Goal: Task Accomplishment & Management: Use online tool/utility

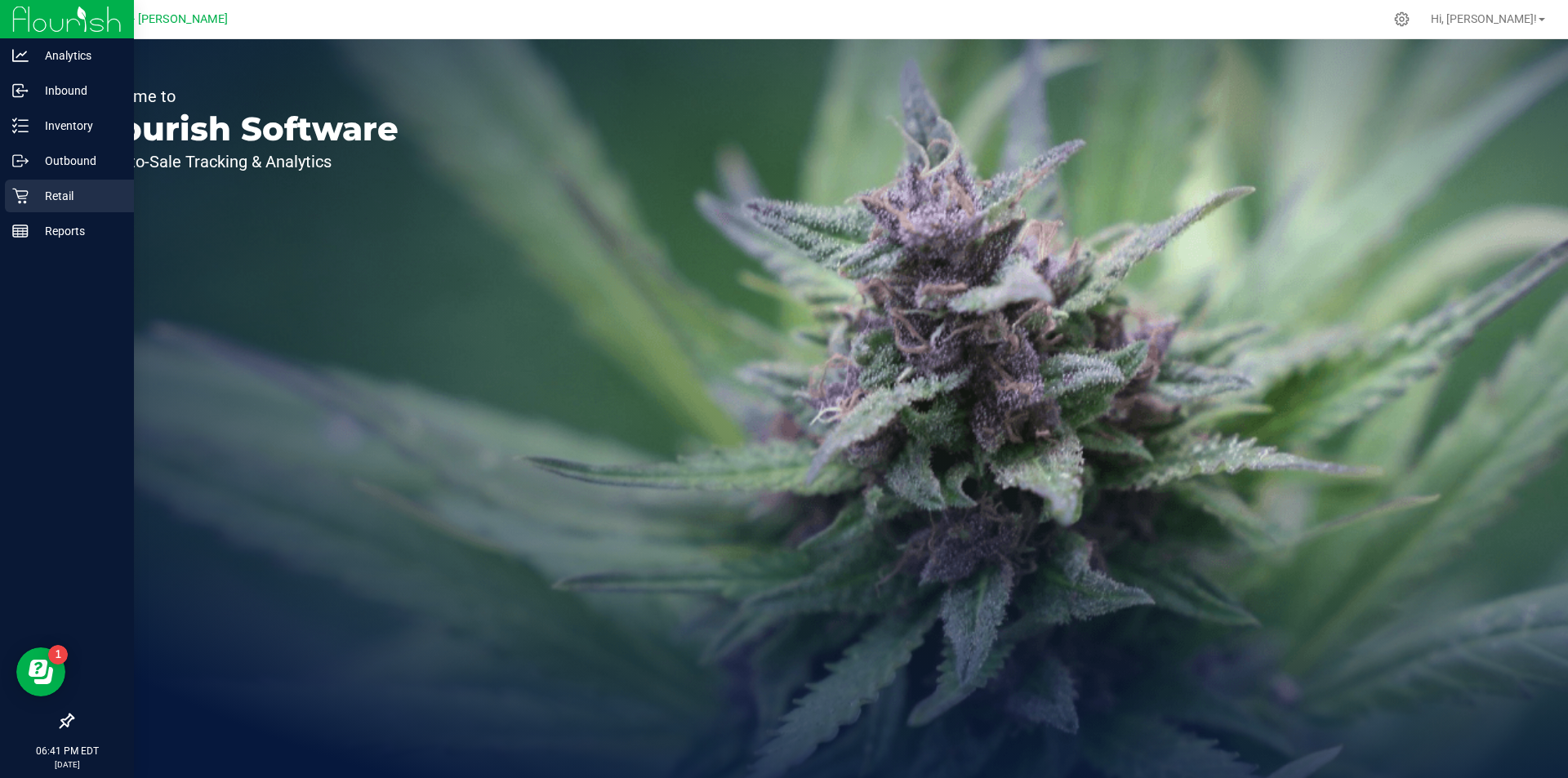
click at [46, 200] on p "Retail" at bounding box center [78, 196] width 98 height 20
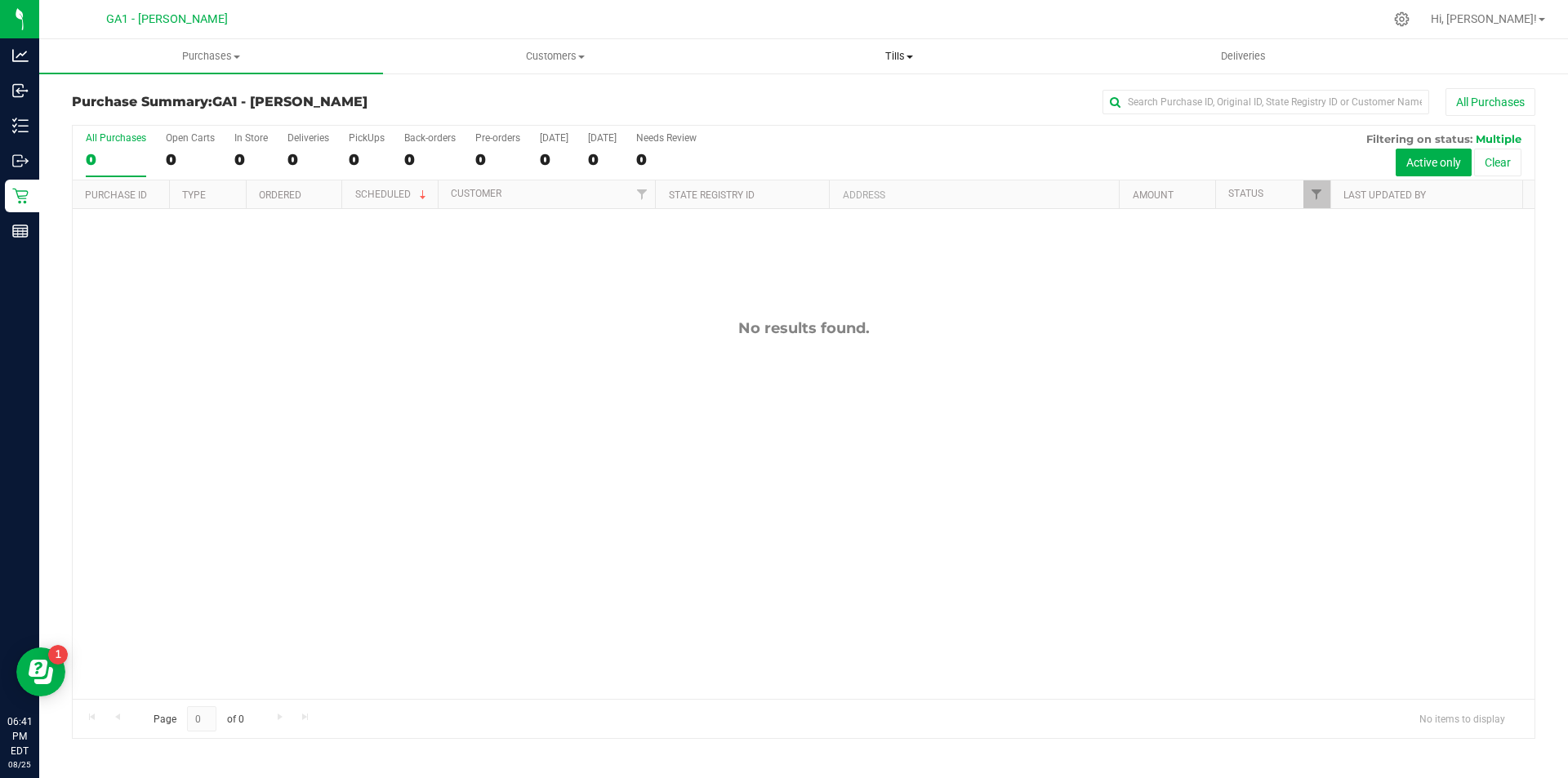
click at [861, 57] on span "Tills" at bounding box center [899, 56] width 342 height 14
click at [825, 105] on span "Manage tills" at bounding box center [781, 98] width 110 height 14
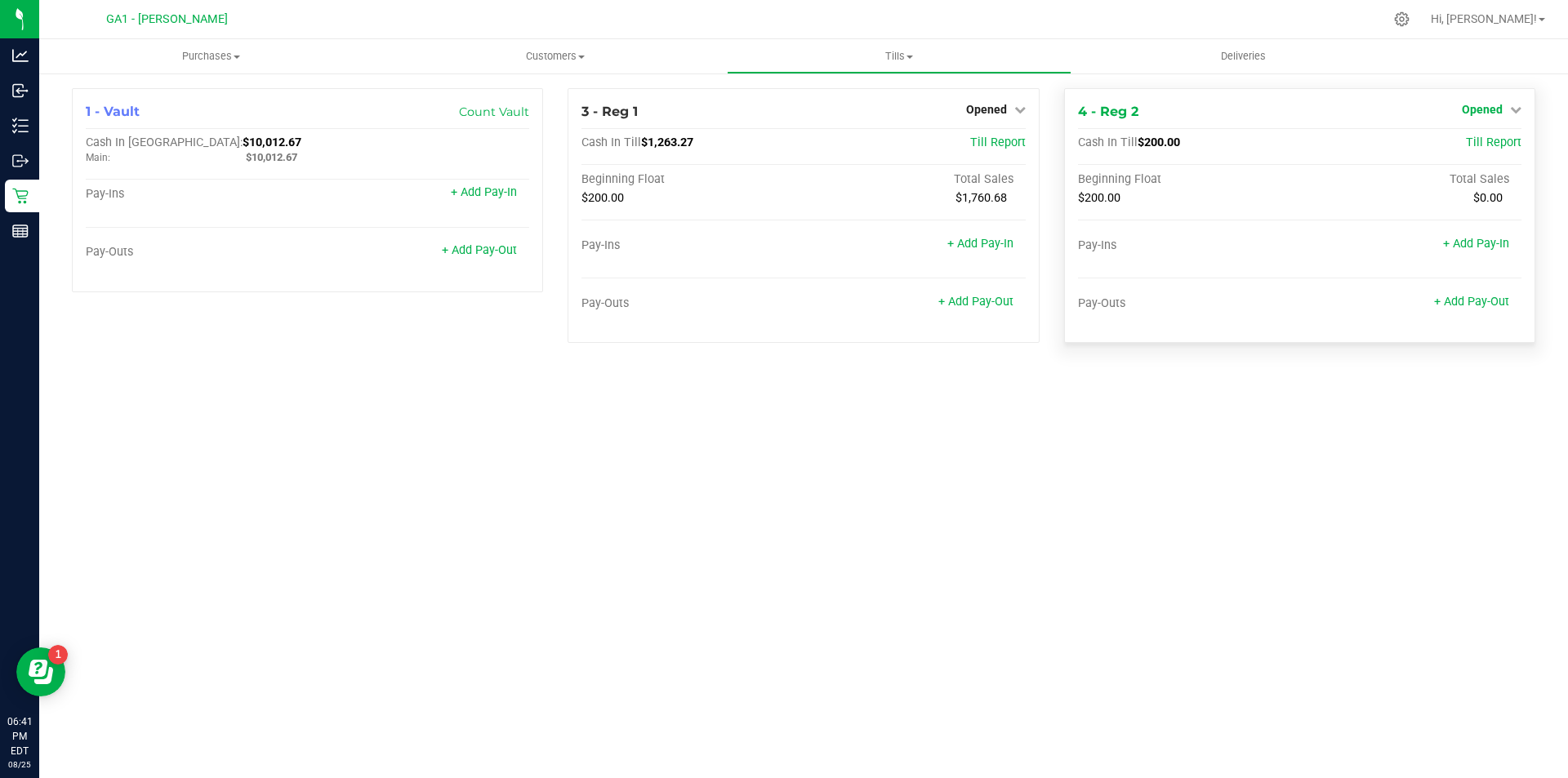
click at [1503, 107] on link "Opened" at bounding box center [1491, 109] width 60 height 13
click at [1475, 145] on link "Close Till" at bounding box center [1484, 143] width 44 height 13
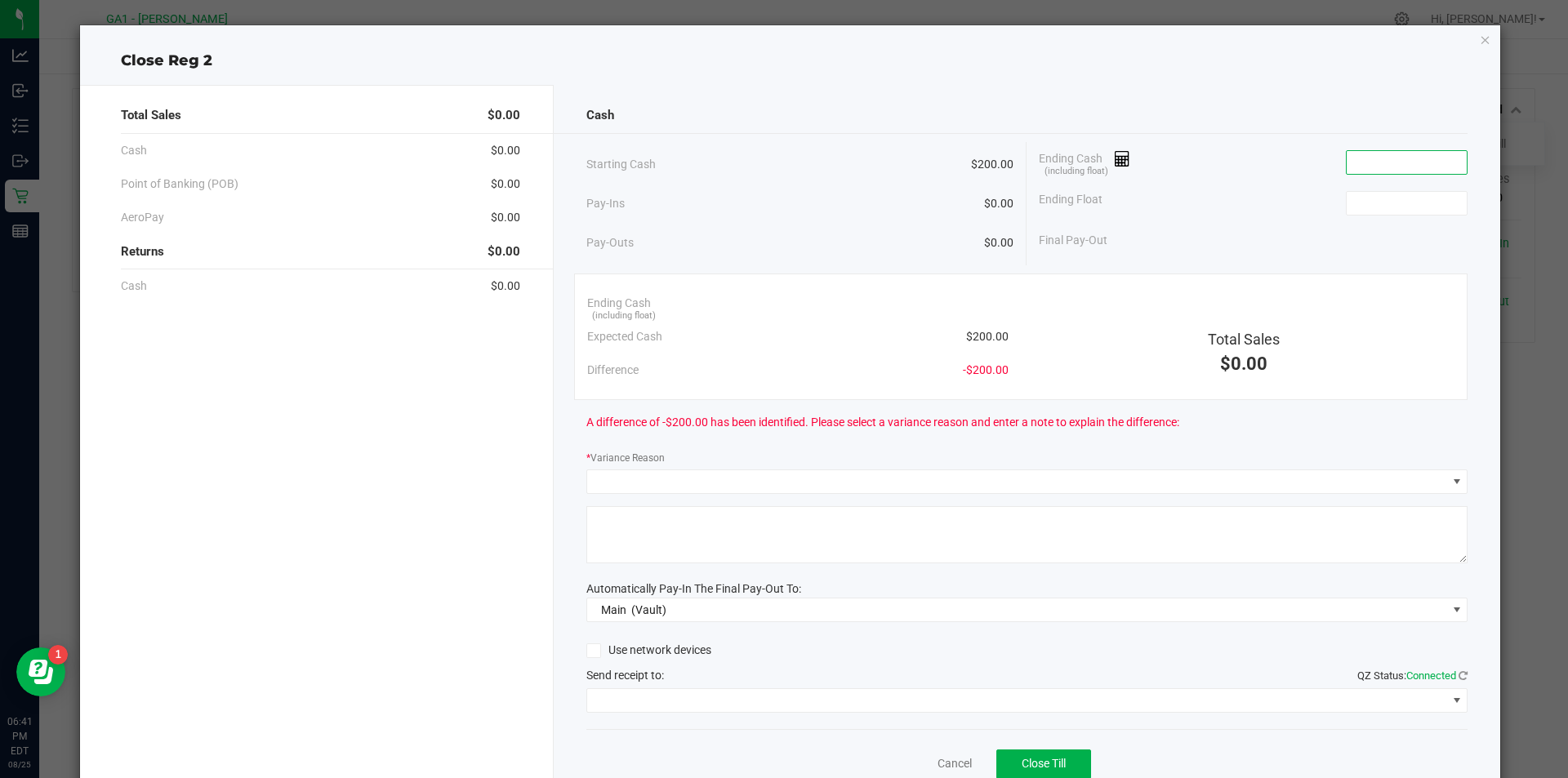
click at [1400, 171] on input at bounding box center [1406, 162] width 120 height 23
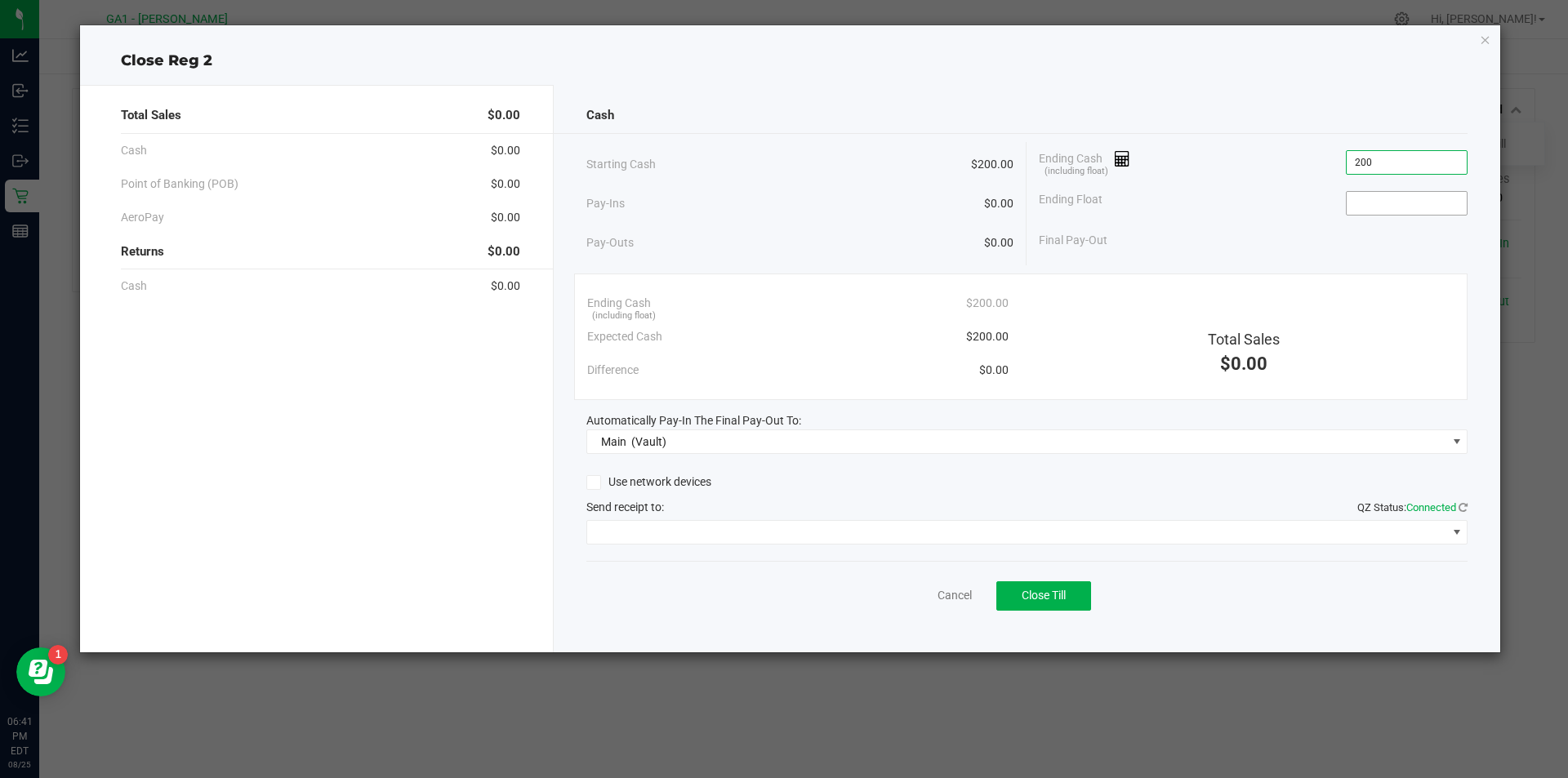
type input "$200.00"
click at [1413, 196] on input at bounding box center [1406, 203] width 120 height 23
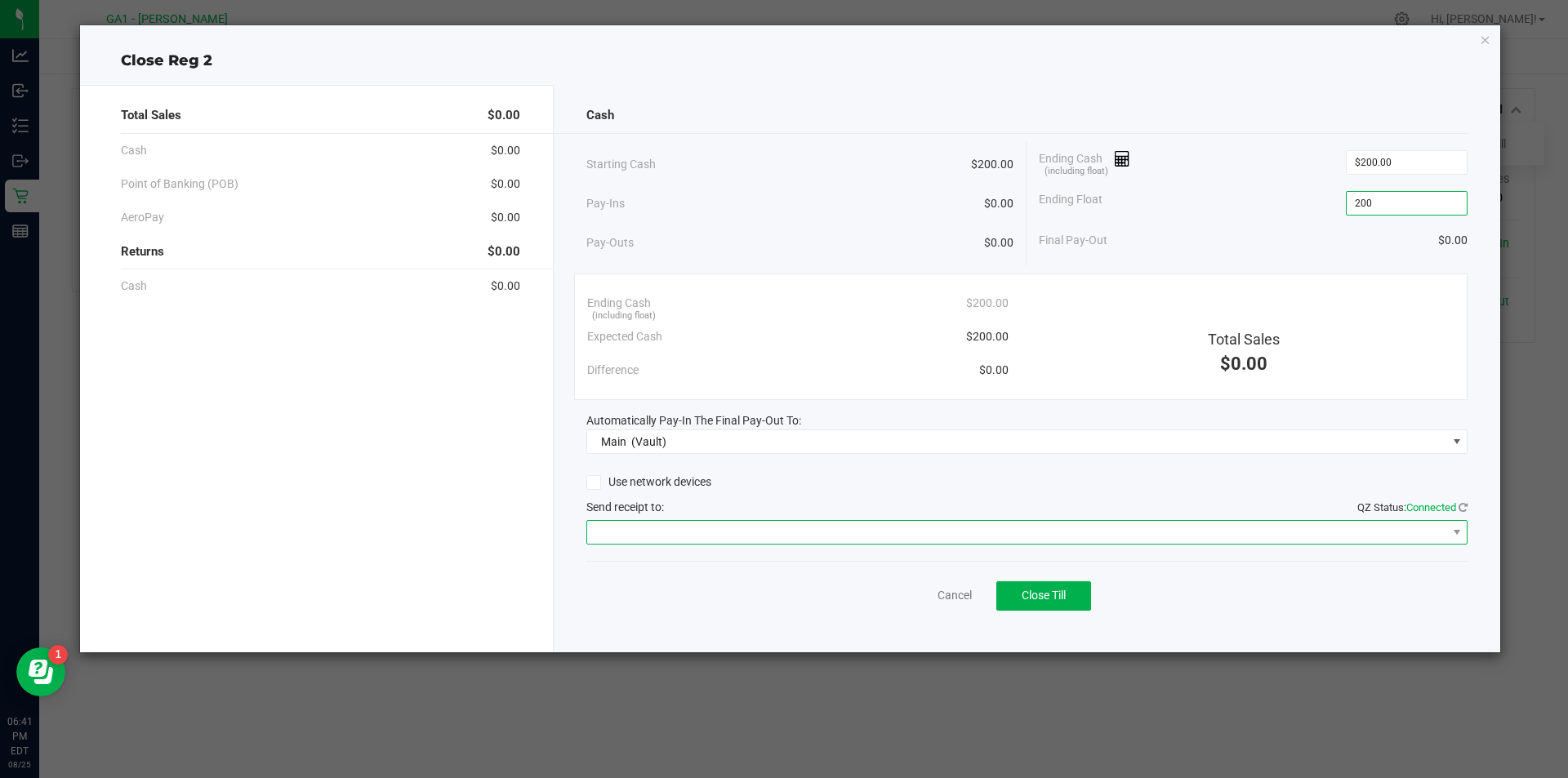
type input "$200.00"
click at [1359, 541] on span at bounding box center [1017, 532] width 860 height 23
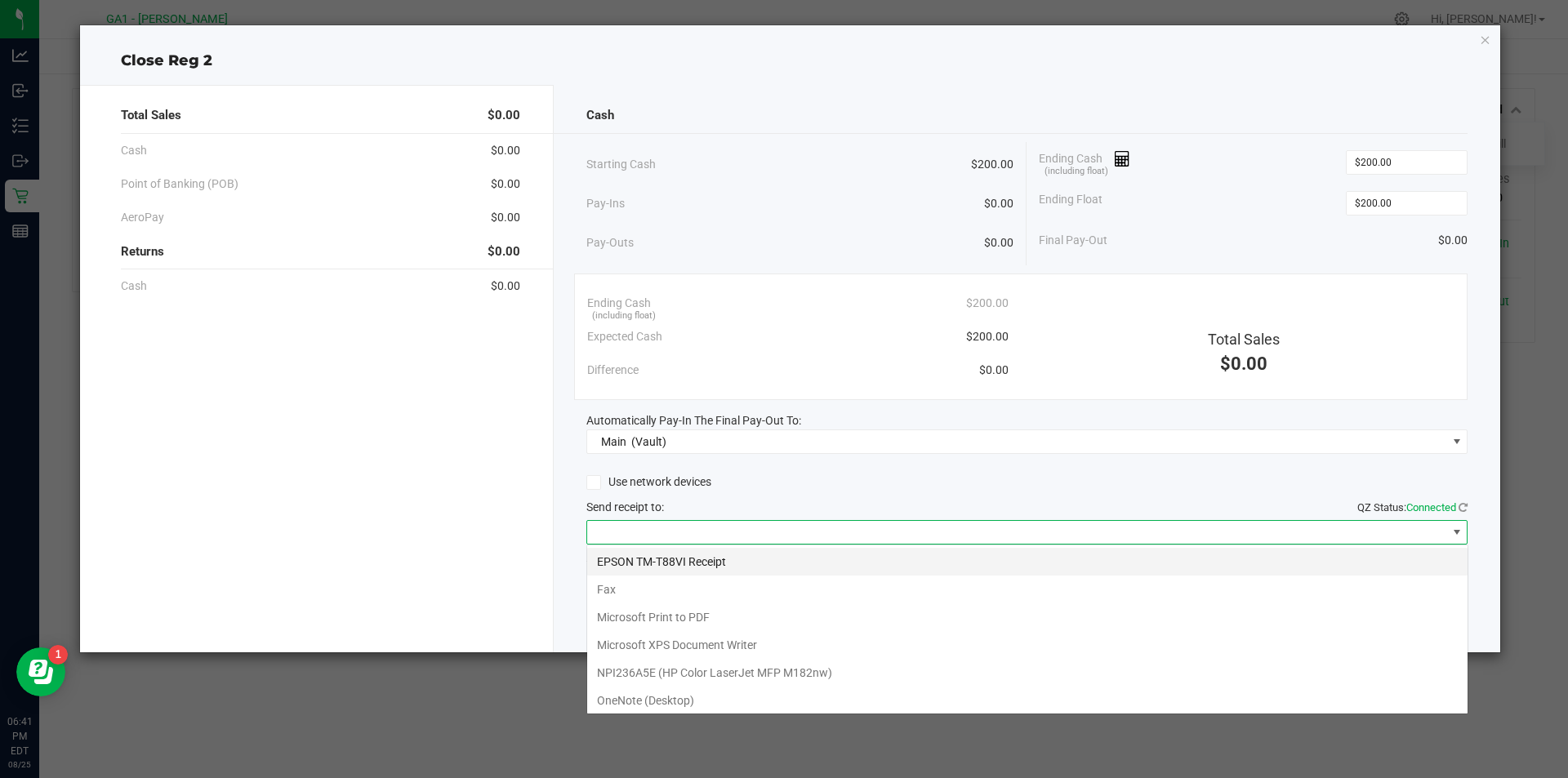
scroll to position [25, 882]
click at [974, 563] on Receipt "EPSON TM-T88VI Receipt" at bounding box center [1027, 561] width 881 height 28
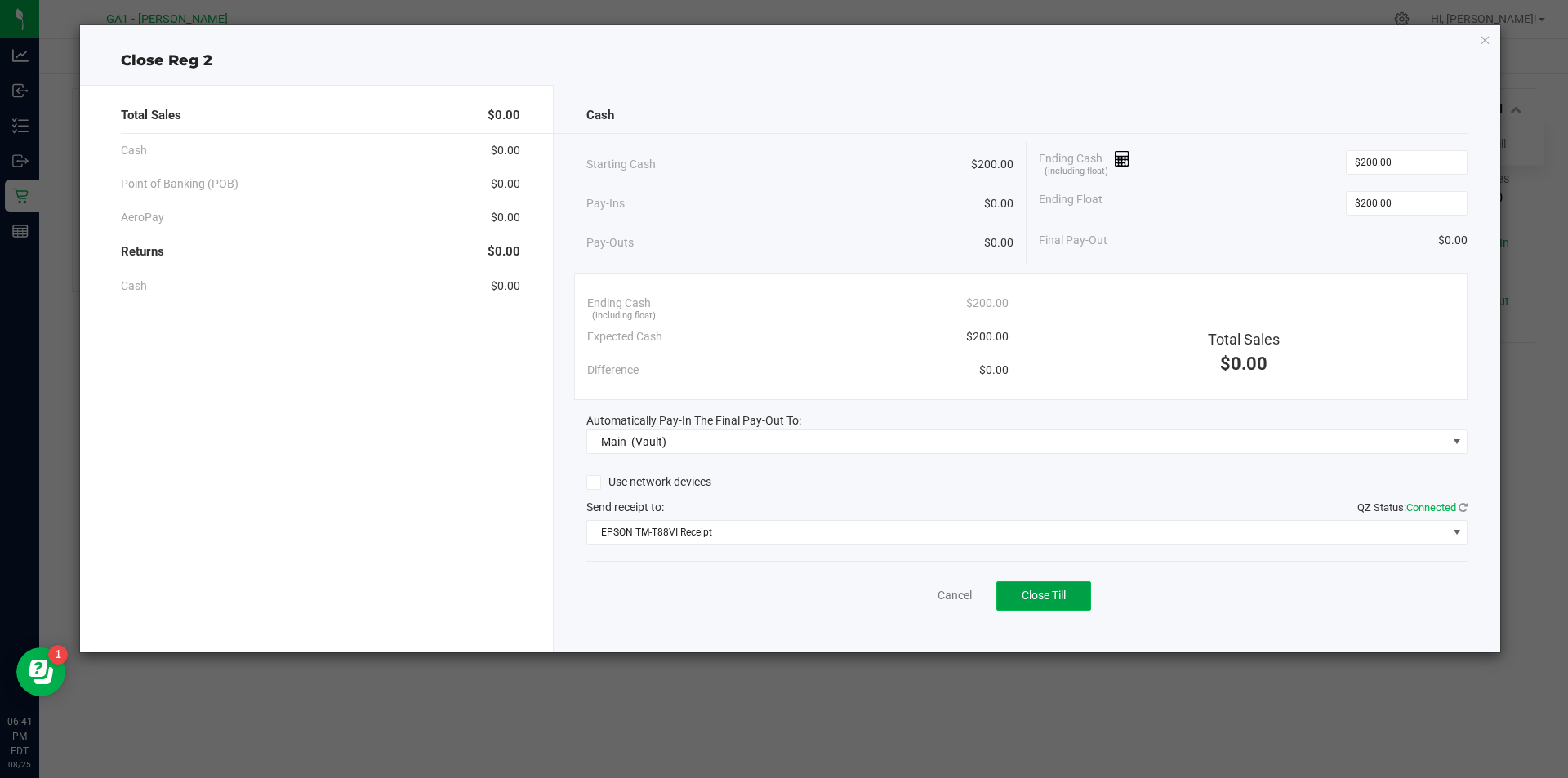
click at [1028, 589] on span "Close Till" at bounding box center [1043, 594] width 44 height 13
click at [915, 592] on link "Dismiss" at bounding box center [919, 595] width 39 height 17
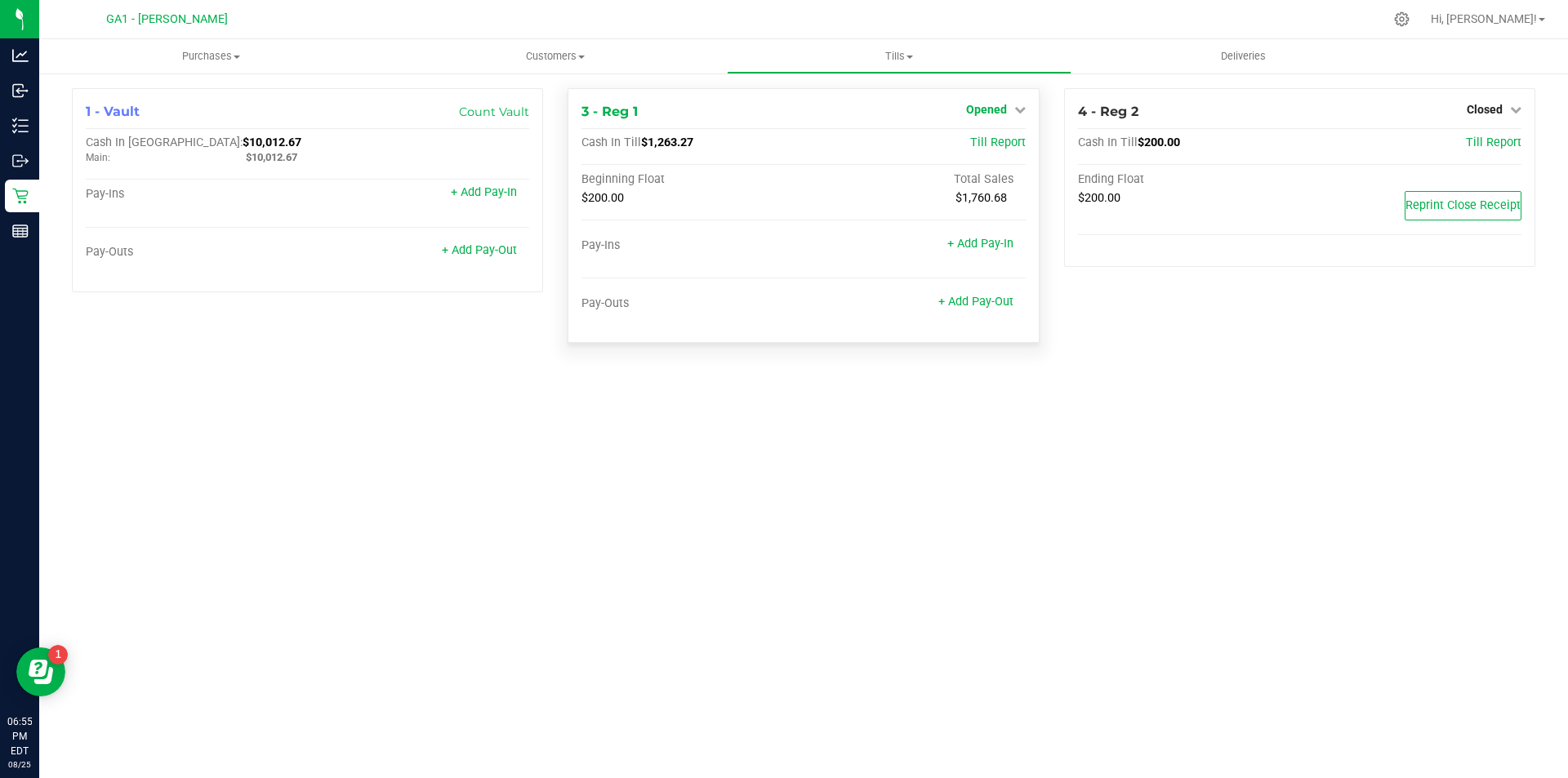
click at [979, 107] on span "Opened" at bounding box center [986, 109] width 41 height 13
click at [990, 139] on link "Close Till" at bounding box center [988, 143] width 44 height 13
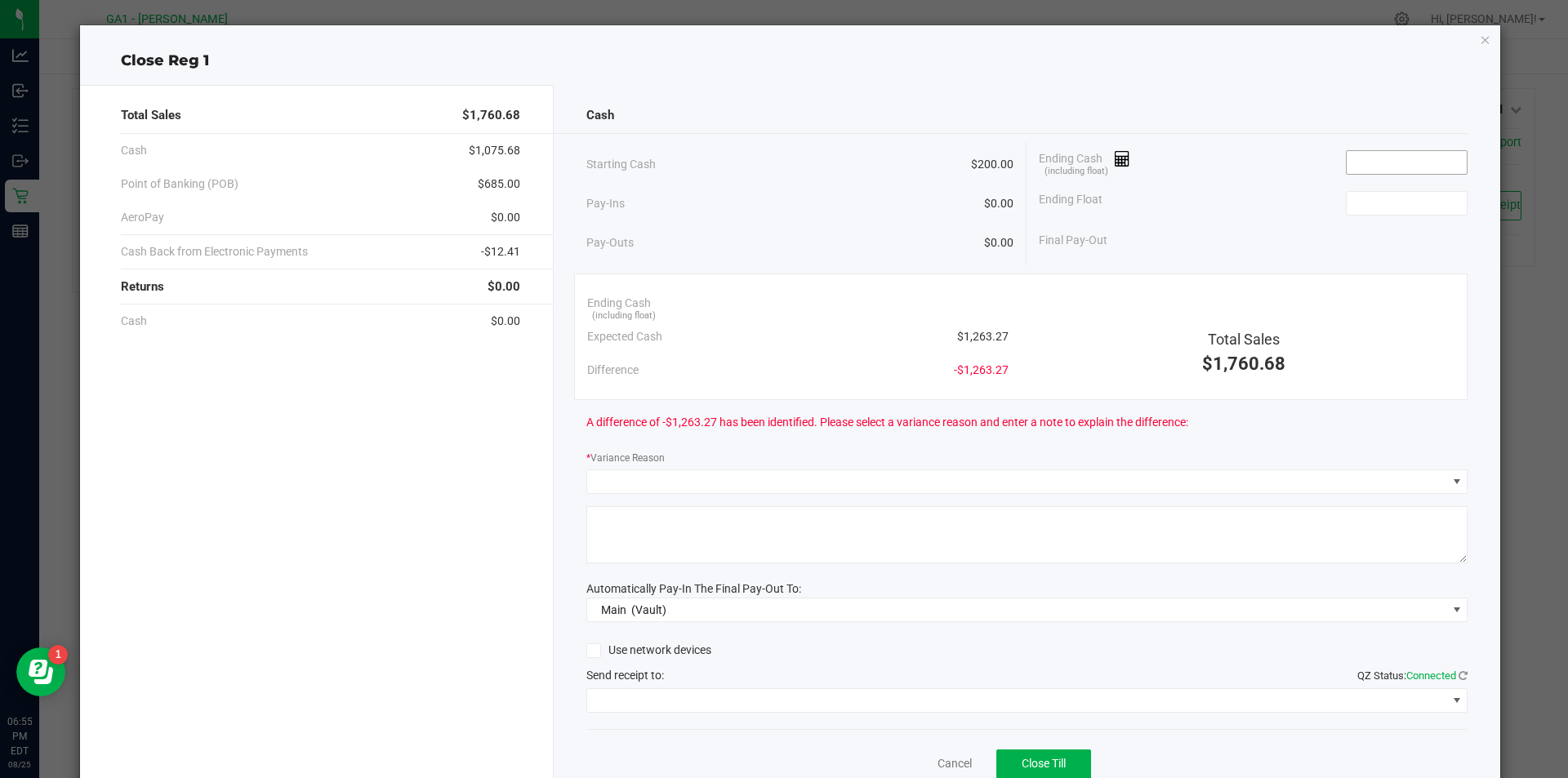
click at [1377, 166] on input at bounding box center [1406, 162] width 120 height 23
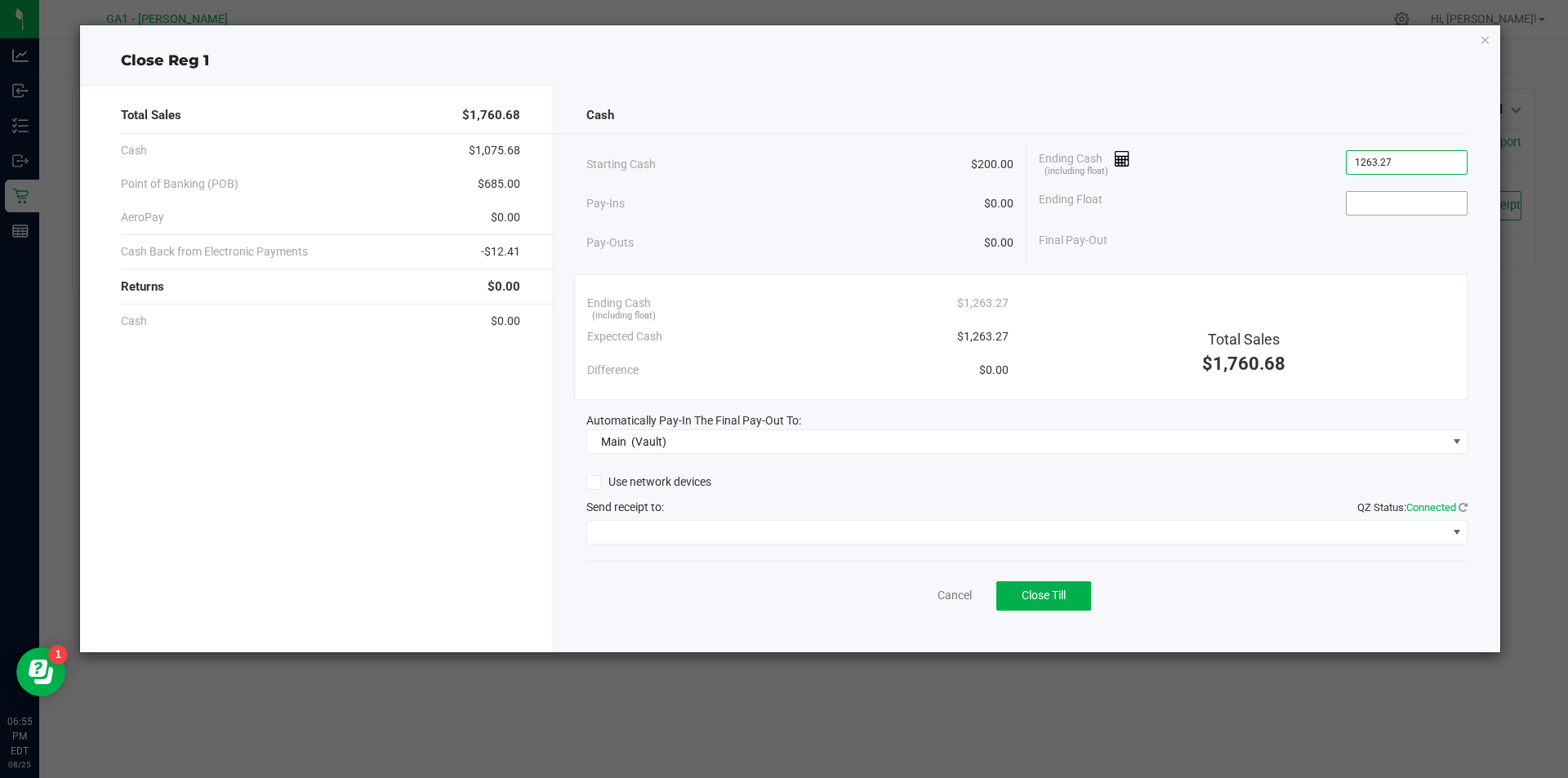
type input "$1,263.27"
click at [1397, 210] on input at bounding box center [1406, 203] width 120 height 23
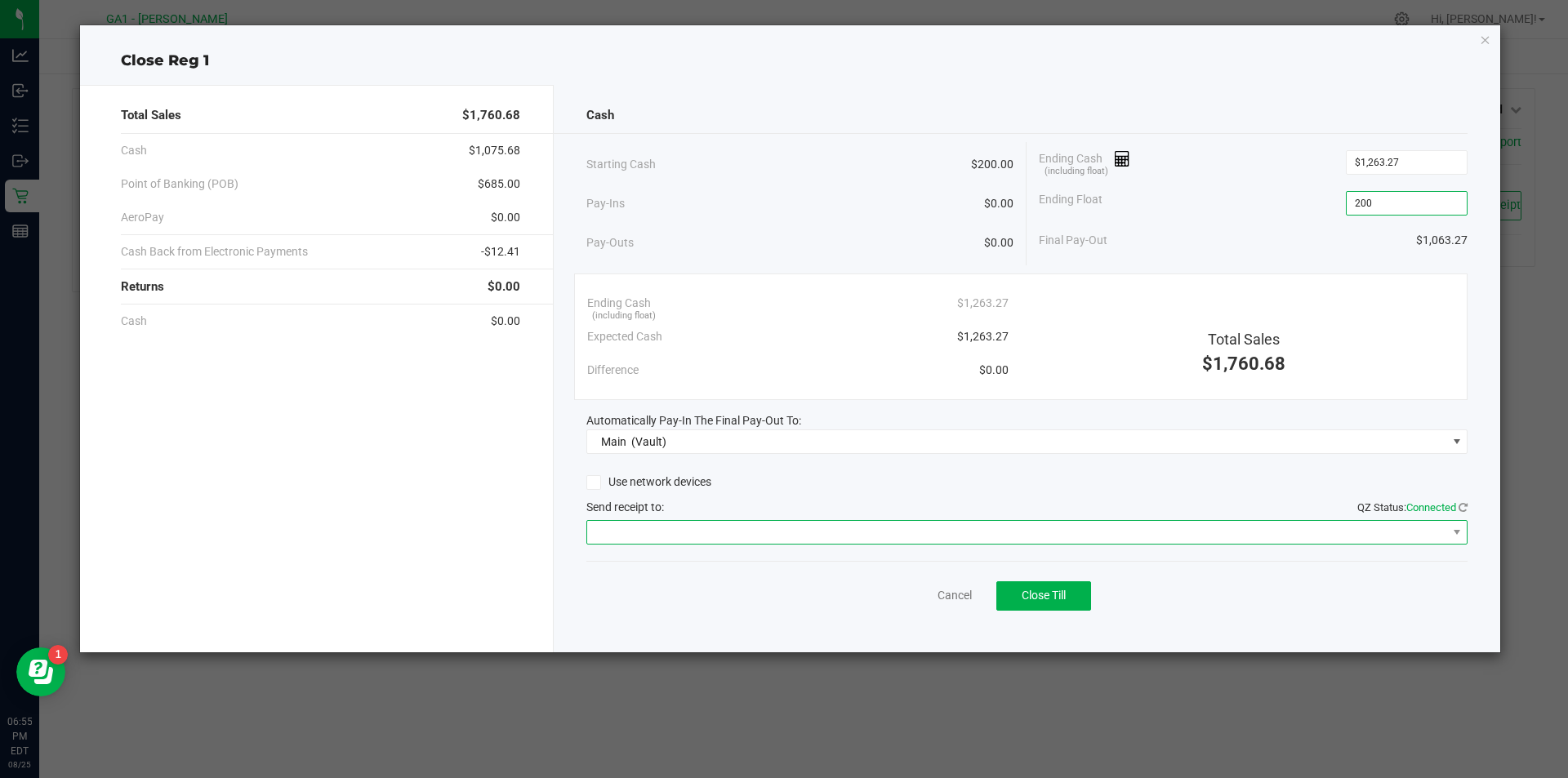
type input "$200.00"
click at [883, 541] on span at bounding box center [1017, 532] width 860 height 23
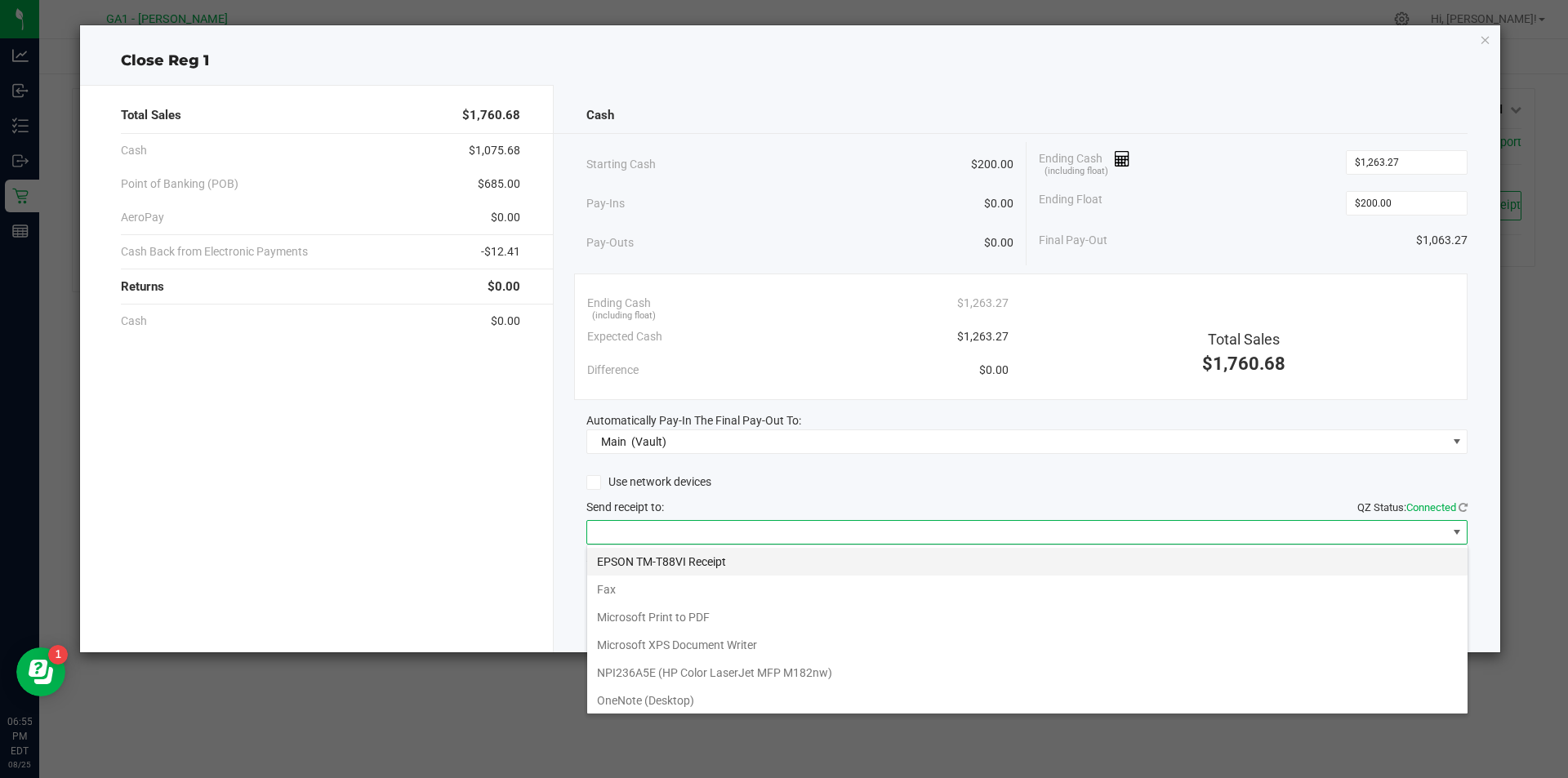
click at [744, 567] on Receipt "EPSON TM-T88VI Receipt" at bounding box center [1027, 561] width 881 height 28
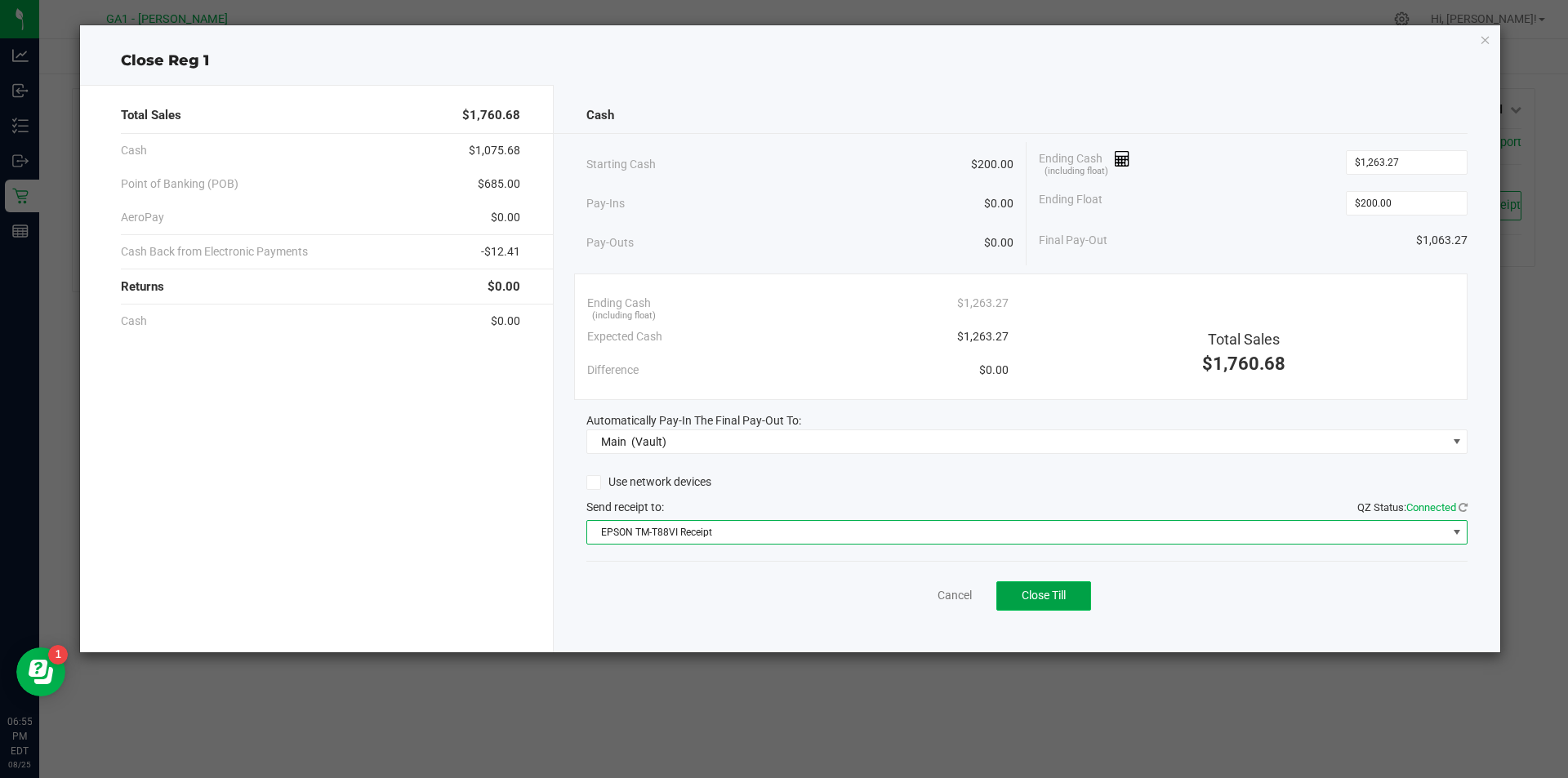
click at [1065, 599] on span "Close Till" at bounding box center [1043, 594] width 44 height 13
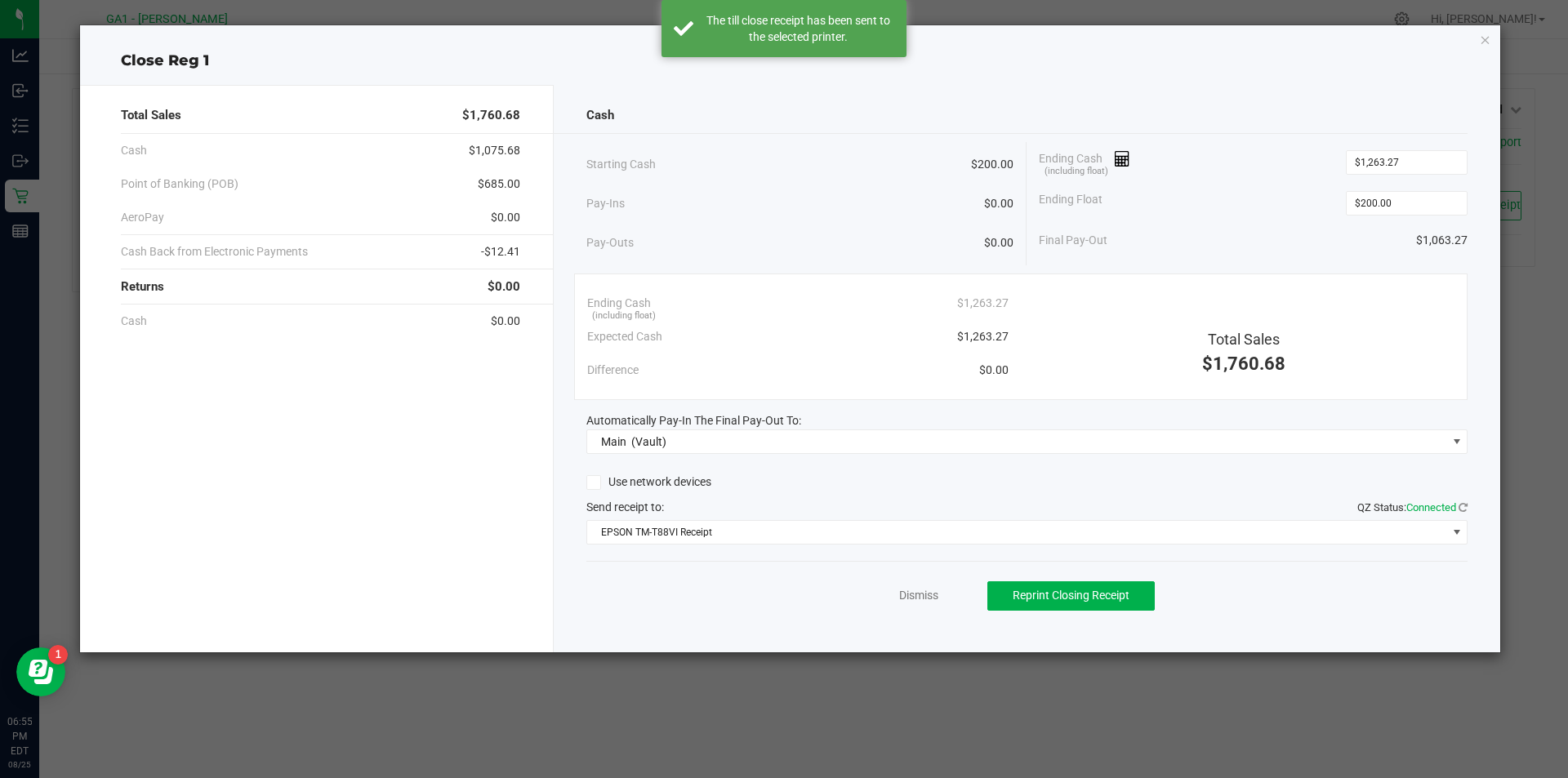
click at [928, 604] on div "Dismiss Reprint Closing Receipt" at bounding box center [1027, 592] width 882 height 63
click at [928, 601] on link "Dismiss" at bounding box center [919, 595] width 39 height 17
